Goal: Information Seeking & Learning: Learn about a topic

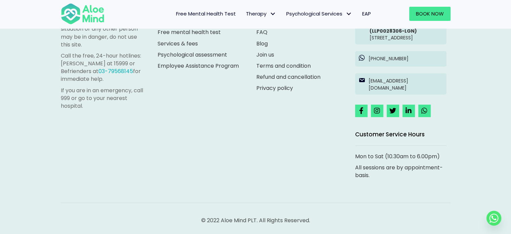
scroll to position [1895, 0]
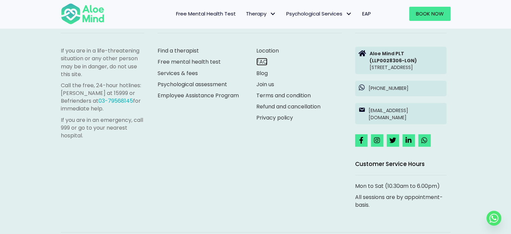
click at [262, 61] on link "FAQ" at bounding box center [262, 62] width 11 height 8
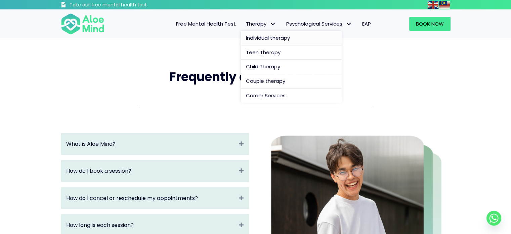
click at [259, 41] on span "Individual therapy" at bounding box center [268, 37] width 44 height 7
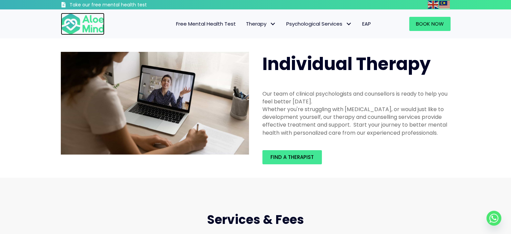
click at [82, 15] on img at bounding box center [83, 24] width 44 height 22
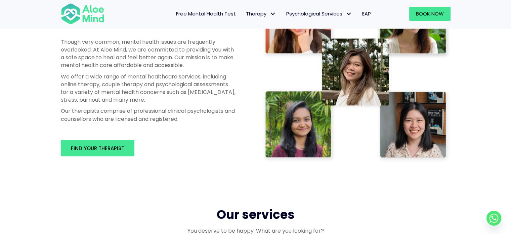
scroll to position [375, 0]
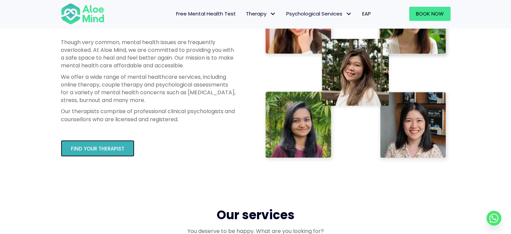
click at [128, 148] on link "Find your therapist" at bounding box center [98, 148] width 74 height 16
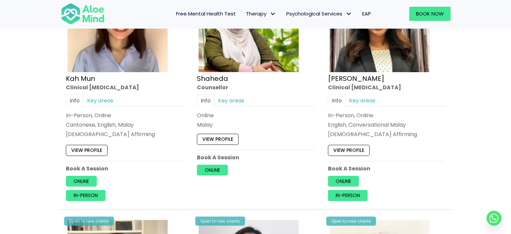
scroll to position [411, 0]
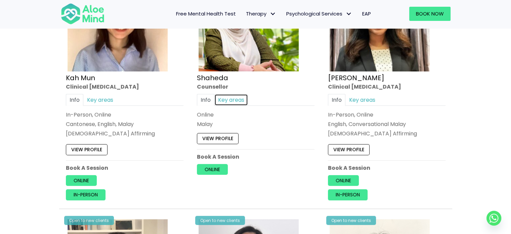
click at [232, 99] on link "Key areas" at bounding box center [232, 100] width 34 height 12
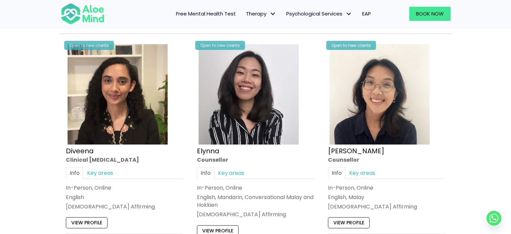
scroll to position [722, 0]
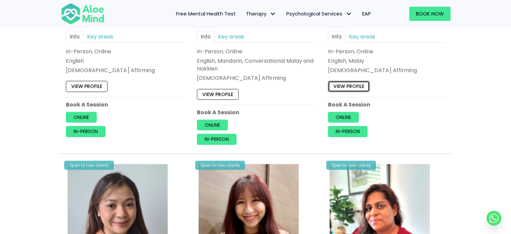
click at [353, 82] on link "View profile" at bounding box center [349, 86] width 42 height 11
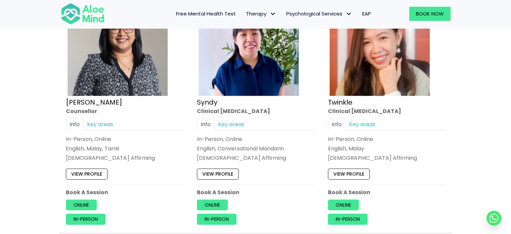
scroll to position [1651, 0]
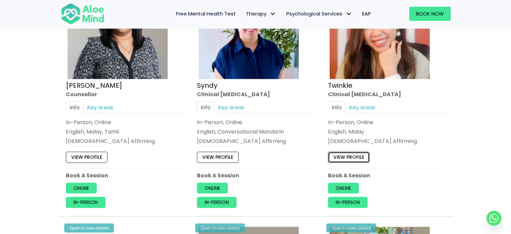
click at [352, 155] on link "View profile" at bounding box center [349, 157] width 42 height 11
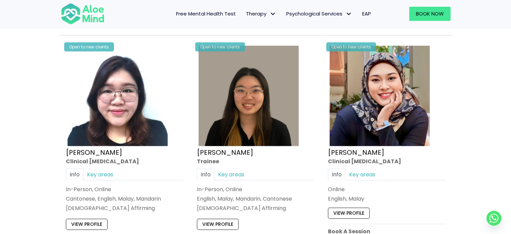
scroll to position [1884, 0]
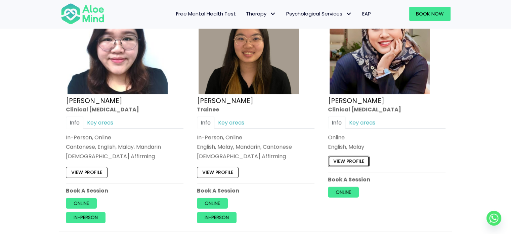
click at [361, 159] on link "View profile" at bounding box center [349, 161] width 42 height 11
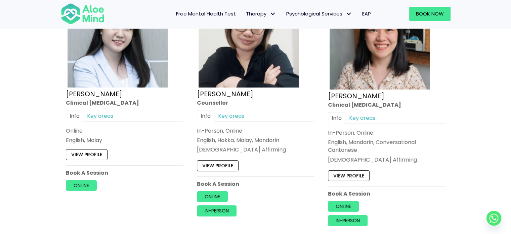
scroll to position [2139, 0]
click at [93, 151] on link "View profile" at bounding box center [87, 154] width 42 height 11
click at [233, 162] on link "View profile" at bounding box center [218, 165] width 42 height 11
click at [364, 170] on link "View profile" at bounding box center [349, 175] width 42 height 11
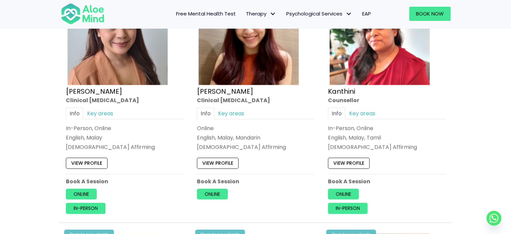
scroll to position [903, 0]
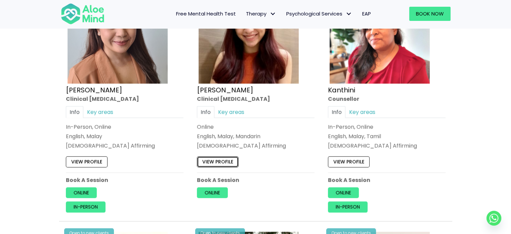
click at [227, 157] on link "View profile" at bounding box center [218, 161] width 42 height 11
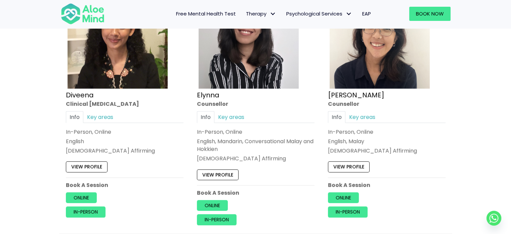
scroll to position [641, 0]
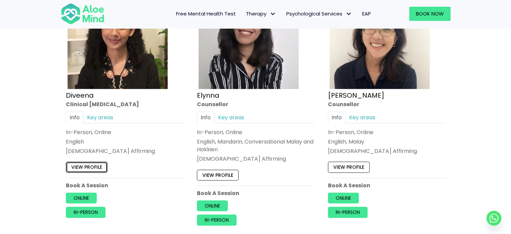
click at [85, 165] on link "View profile" at bounding box center [87, 167] width 42 height 11
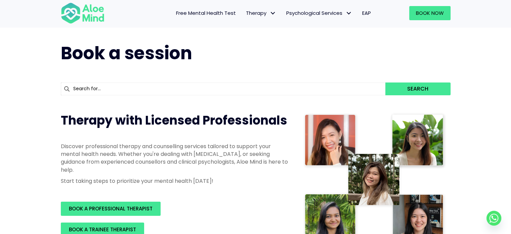
scroll to position [0, 0]
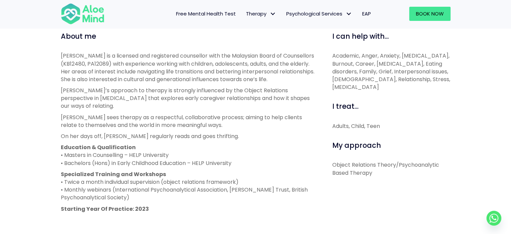
scroll to position [236, 0]
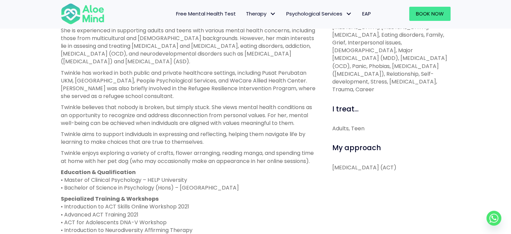
scroll to position [280, 0]
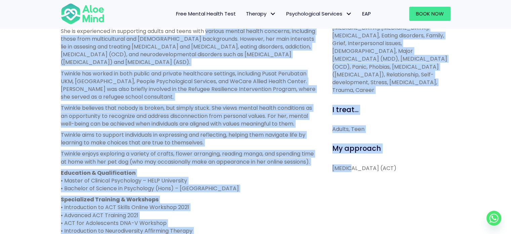
drag, startPoint x: 0, startPoint y: 0, endPoint x: 209, endPoint y: 33, distance: 211.8
click at [209, 33] on div "About me Twinkle is a clinical psychologist registered with the Malaysian Socie…" at bounding box center [256, 172] width 400 height 368
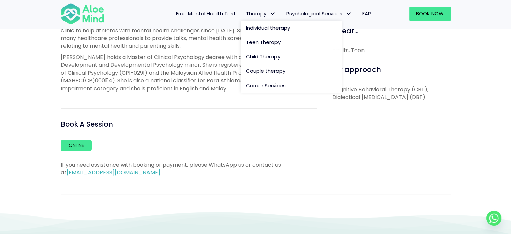
scroll to position [320, 0]
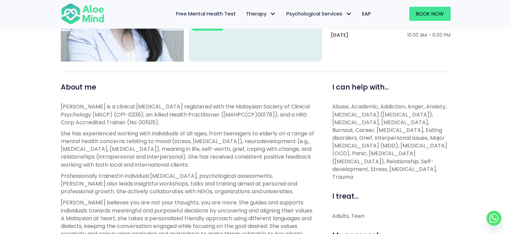
scroll to position [289, 0]
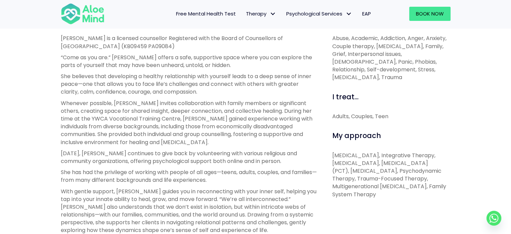
scroll to position [254, 0]
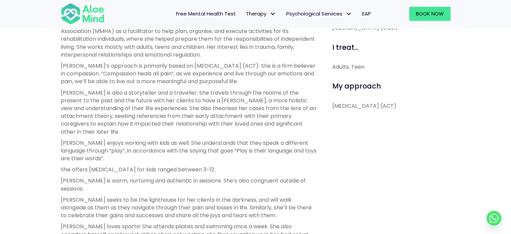
scroll to position [304, 0]
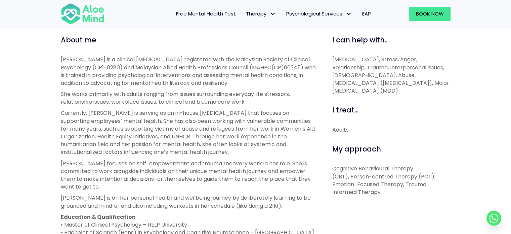
scroll to position [231, 0]
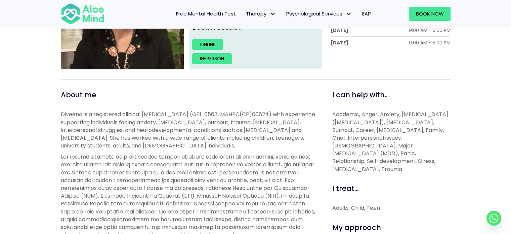
scroll to position [352, 0]
